Goal: Task Accomplishment & Management: Understand process/instructions

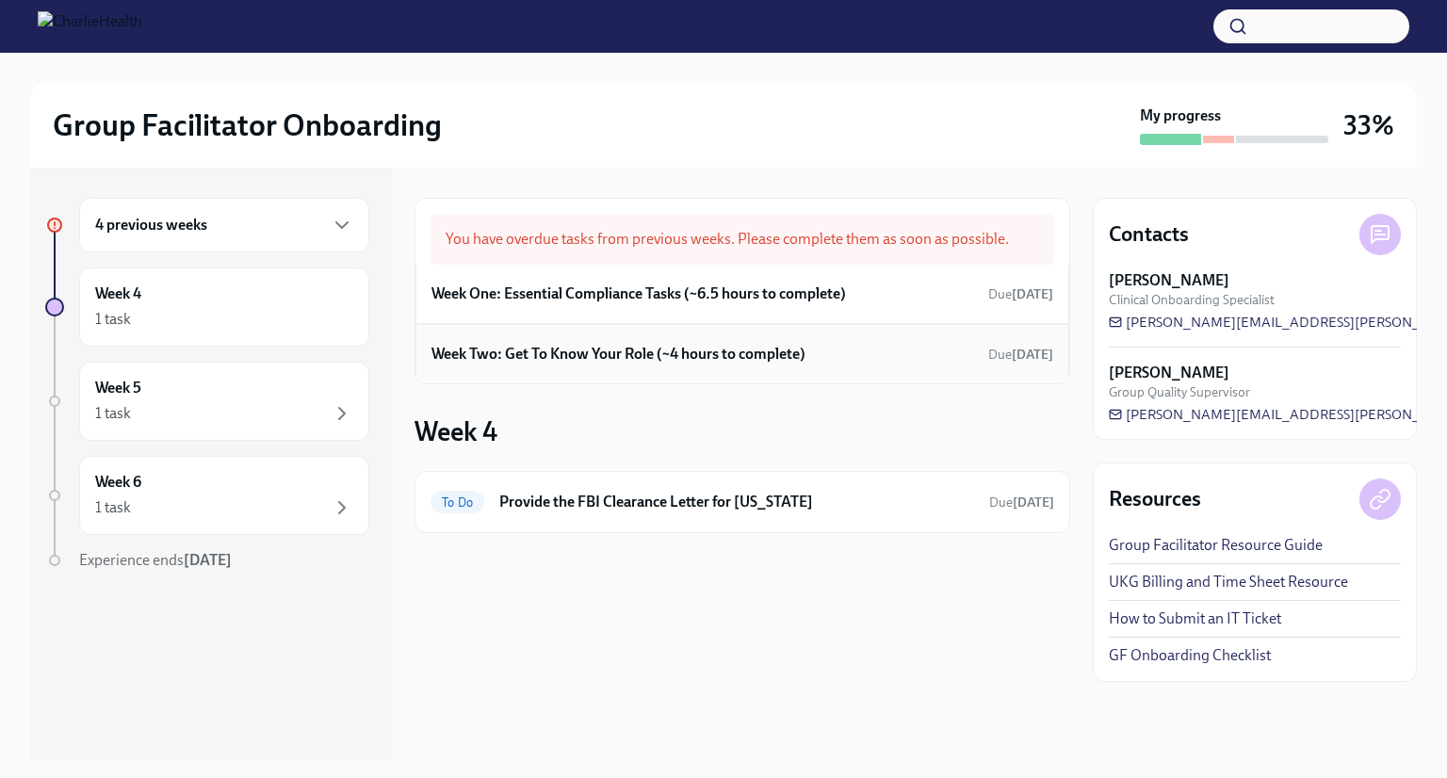
click at [699, 346] on h6 "Week Two: Get To Know Your Role (~4 hours to complete)" at bounding box center [618, 354] width 374 height 21
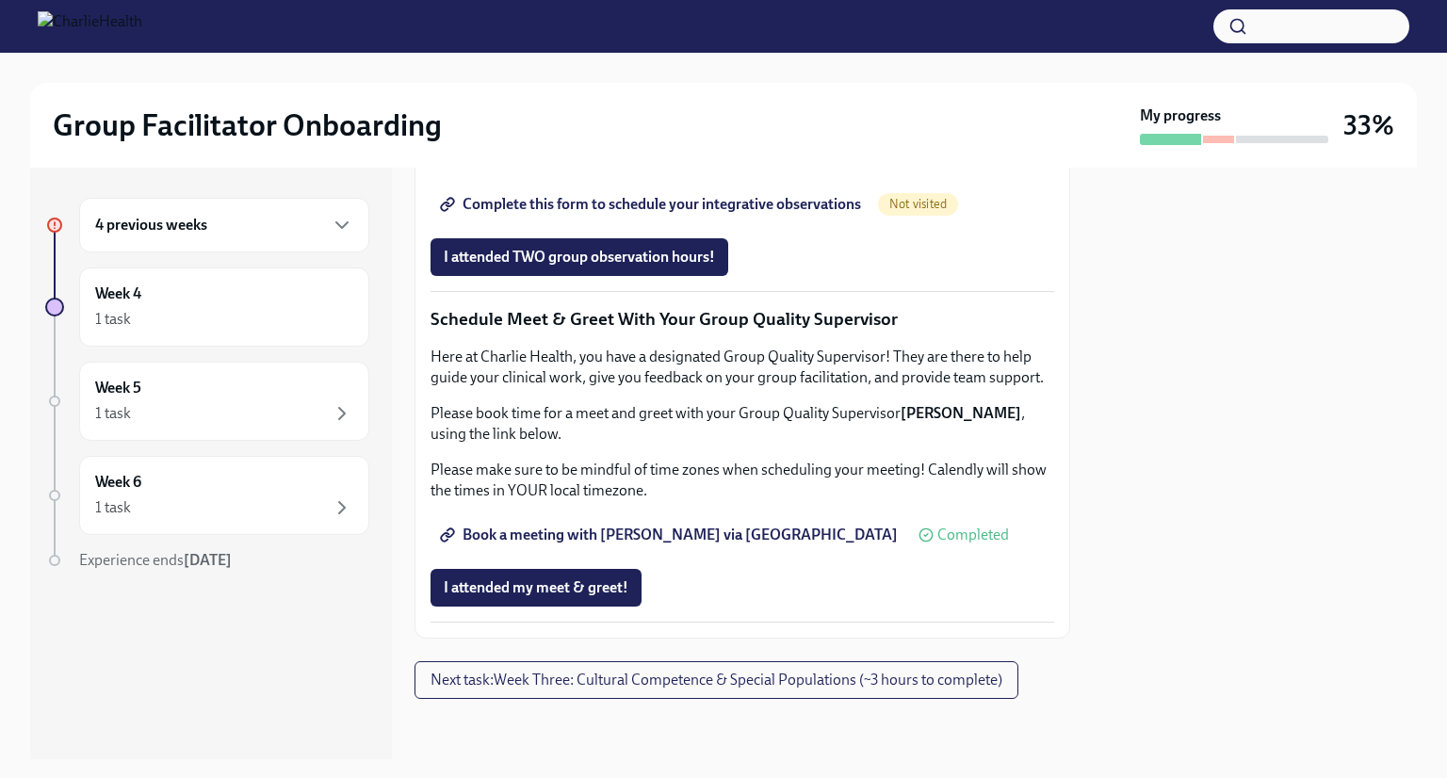
scroll to position [1793, 0]
click at [560, 587] on span "I attended my meet & greet!" at bounding box center [536, 587] width 185 height 19
click at [678, 214] on span "Complete this form to schedule your integrative observations" at bounding box center [652, 204] width 417 height 19
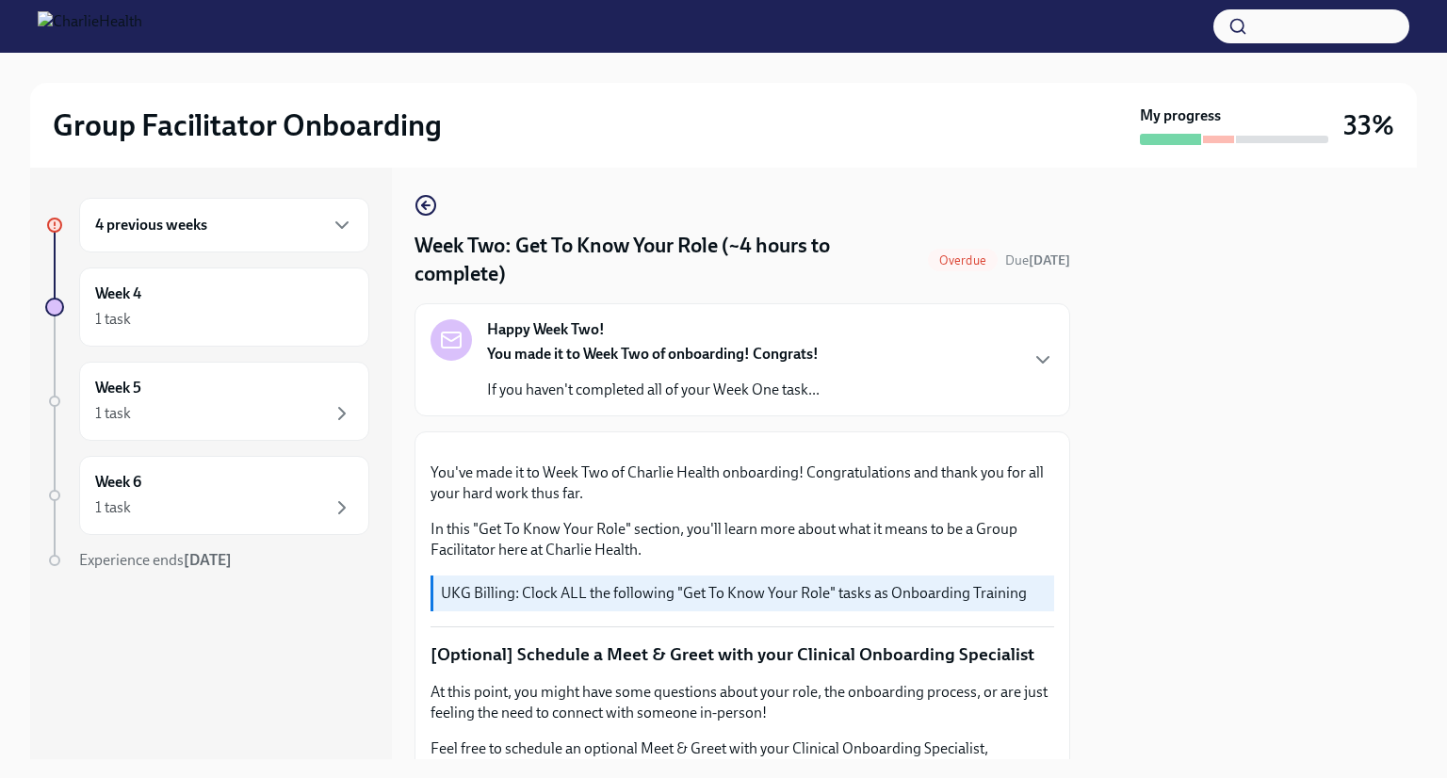
scroll to position [0, 0]
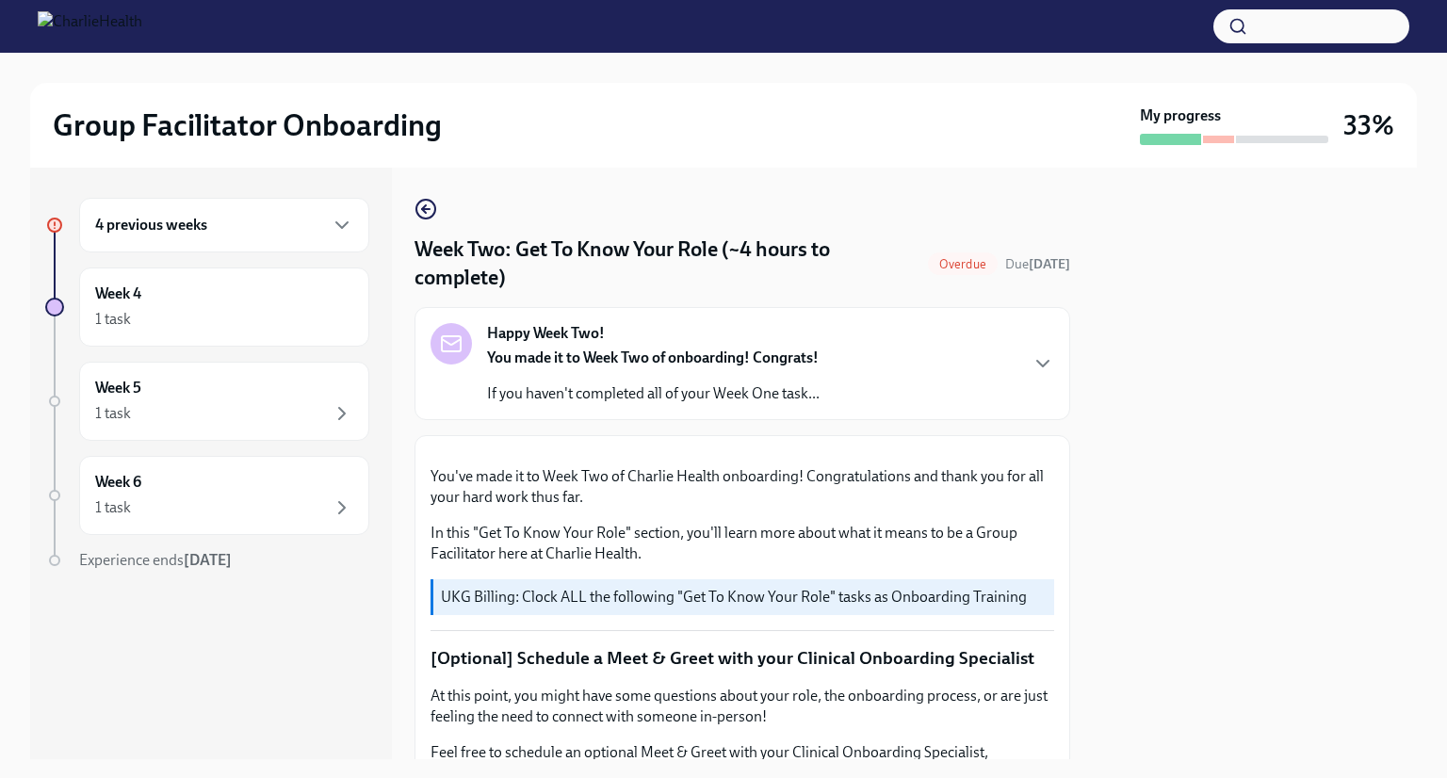
click at [801, 358] on strong "You made it to Week Two of onboarding! Congrats!" at bounding box center [653, 357] width 332 height 18
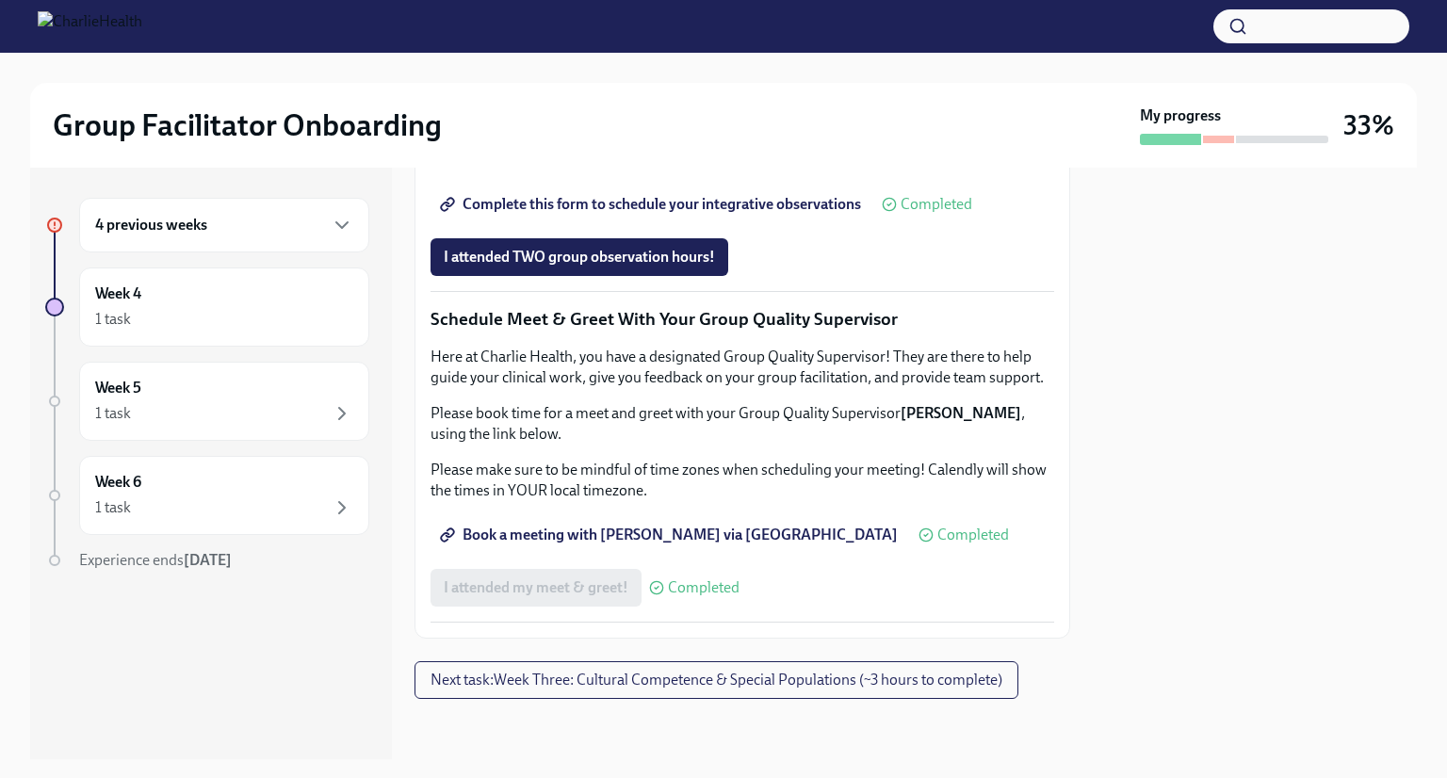
scroll to position [2411, 0]
click at [281, 239] on div "4 previous weeks" at bounding box center [224, 225] width 290 height 55
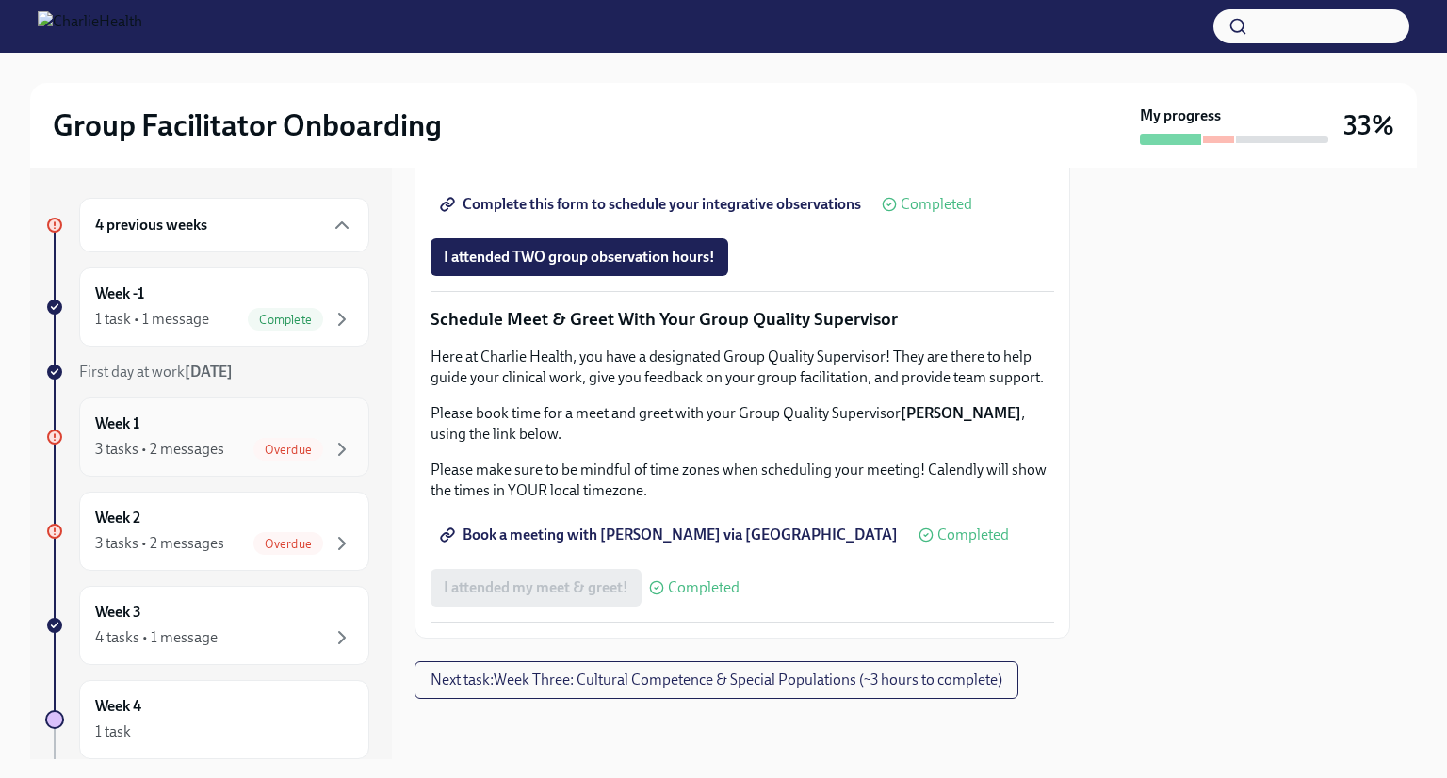
click at [209, 427] on div "Week 1 3 tasks • 2 messages Overdue" at bounding box center [224, 436] width 258 height 47
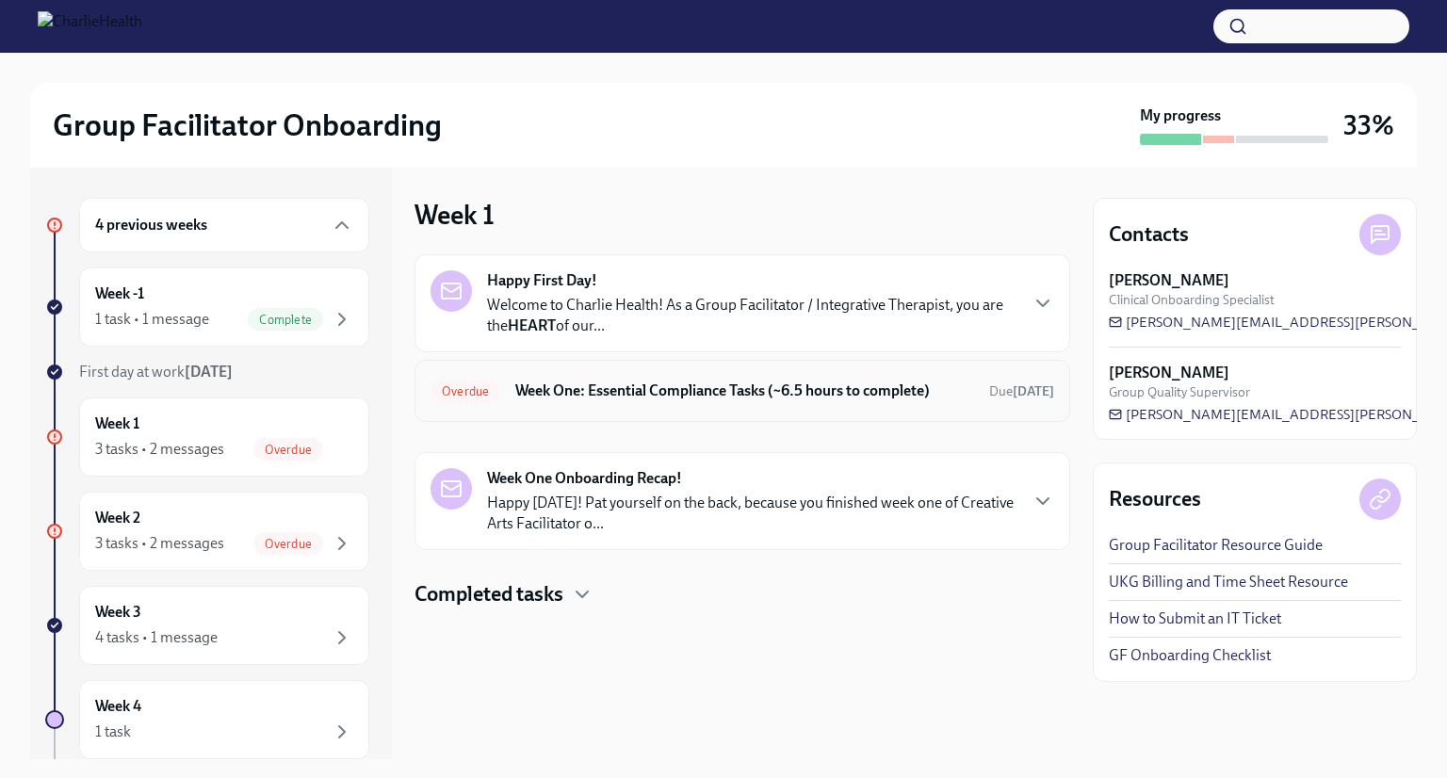
click at [595, 407] on div "Overdue Week One: Essential Compliance Tasks (~6.5 hours to complete) Due [DATE]" at bounding box center [741, 391] width 655 height 62
click at [625, 378] on div "Overdue Week One: Essential Compliance Tasks (~6.5 hours to complete) Due [DATE]" at bounding box center [741, 391] width 623 height 30
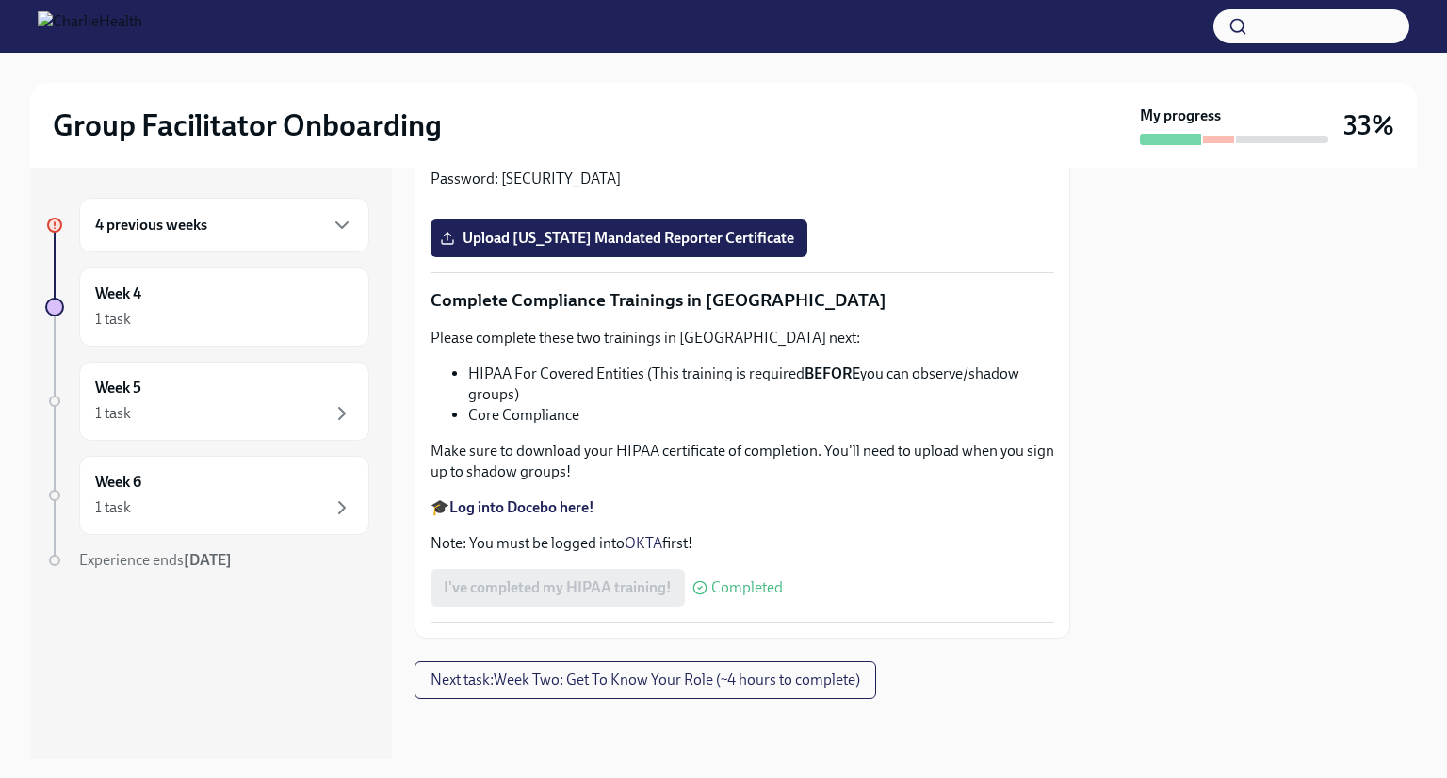
scroll to position [3600, 0]
click at [552, 146] on strong "Log into Relias here" at bounding box center [513, 137] width 128 height 18
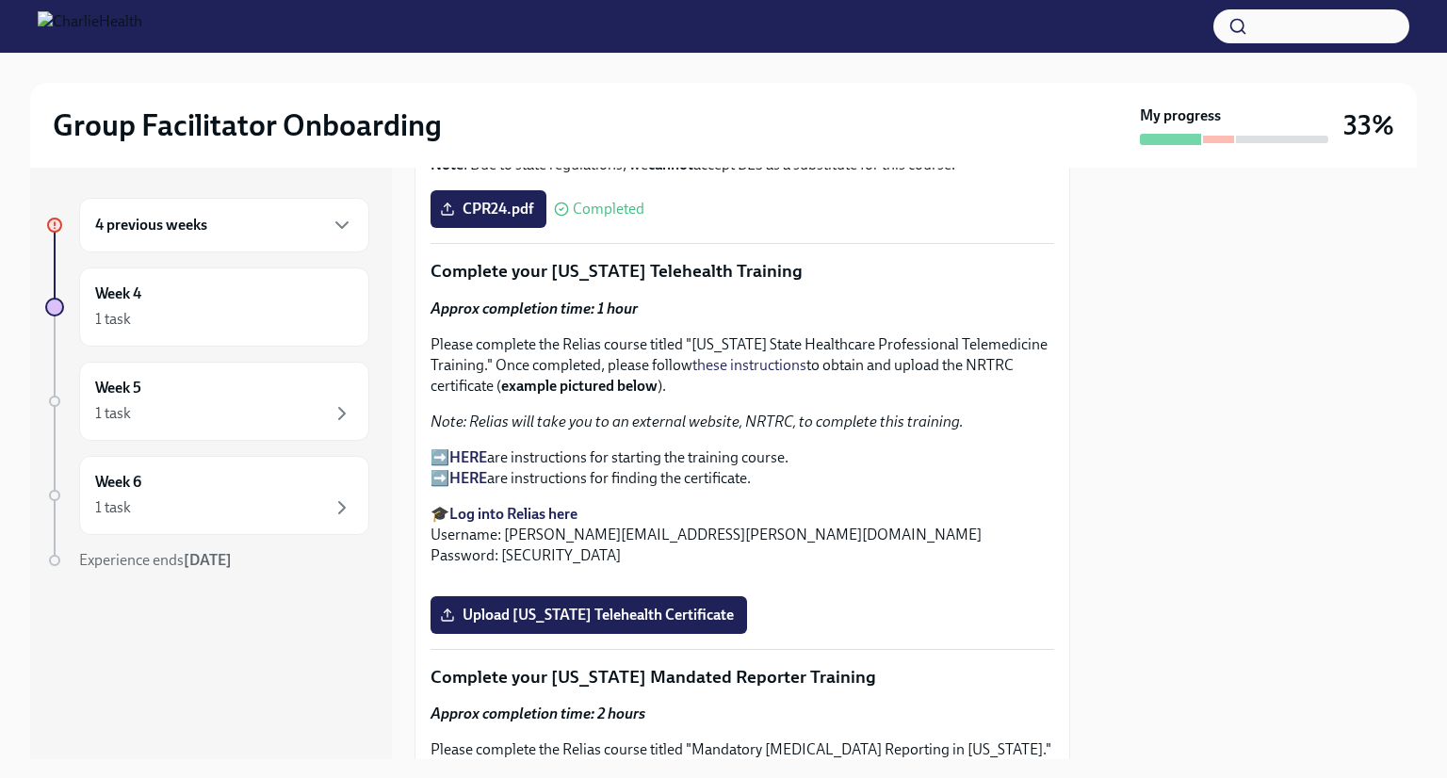
scroll to position [2835, 0]
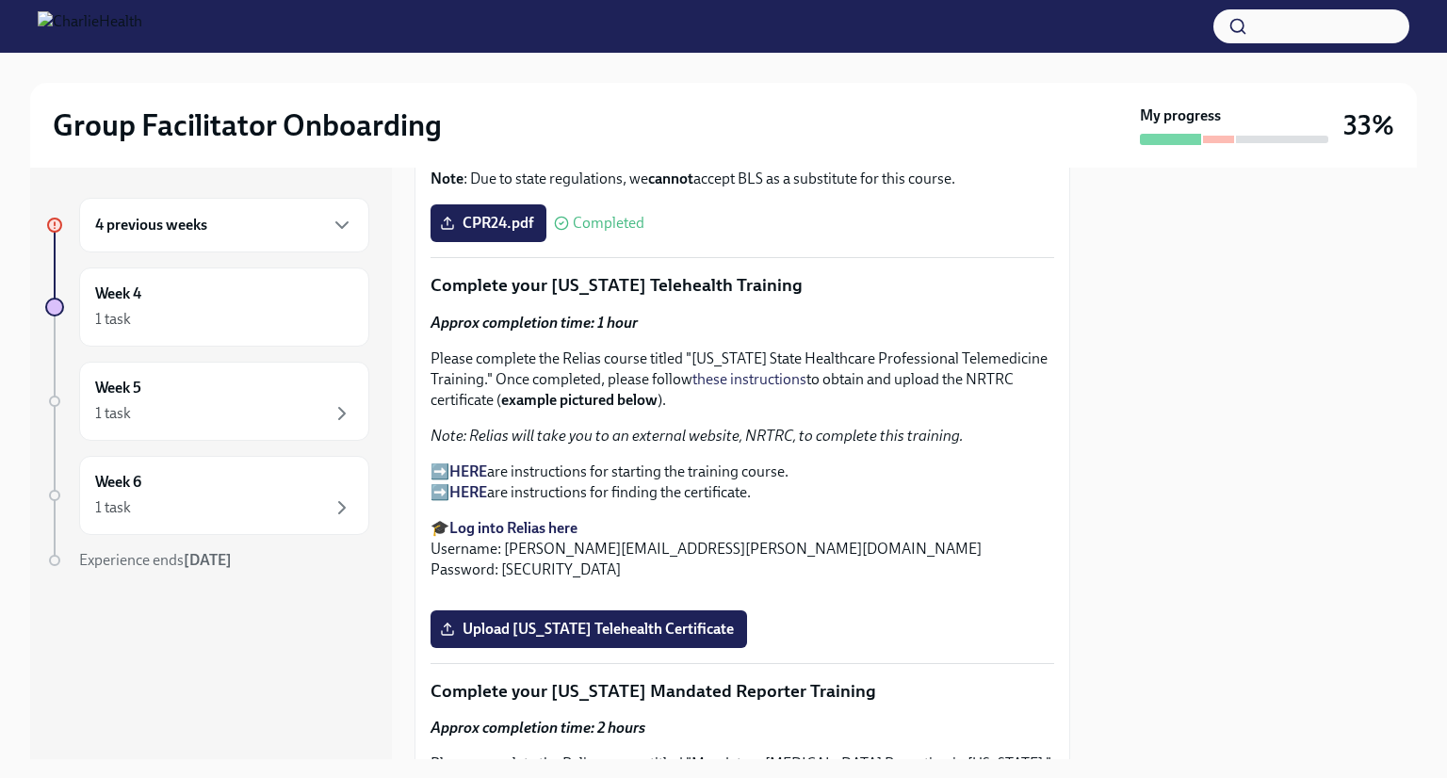
click at [467, 462] on strong "HERE" at bounding box center [468, 471] width 38 height 18
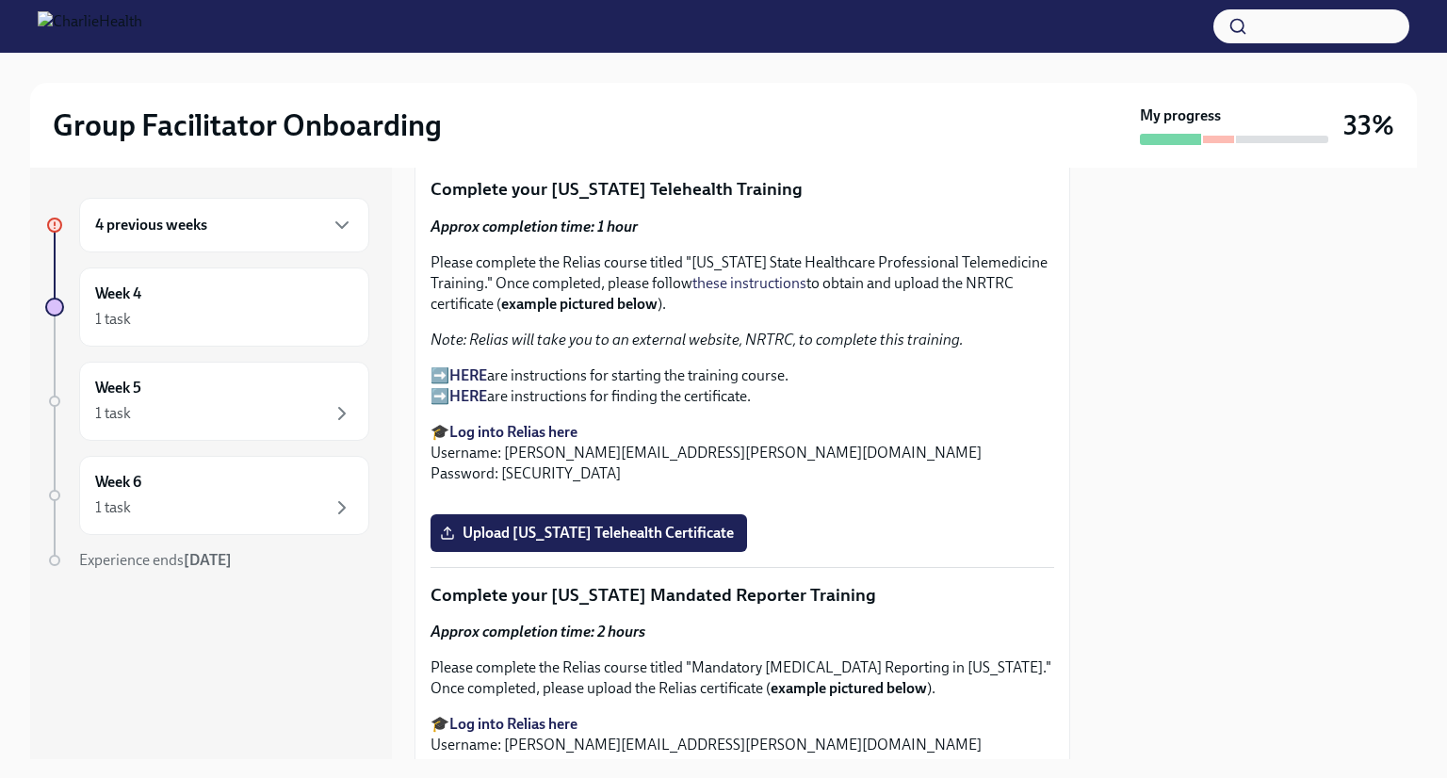
scroll to position [2931, 0]
click at [471, 387] on strong "HERE" at bounding box center [468, 396] width 38 height 18
